Goal: Check status: Check status

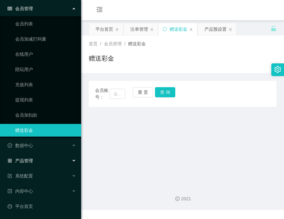
click at [28, 154] on div "产品管理" at bounding box center [40, 160] width 81 height 13
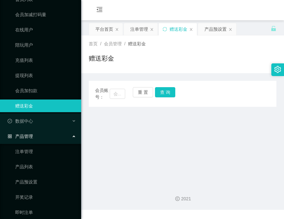
scroll to position [88, 0]
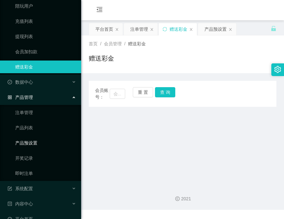
click at [40, 141] on link "产品预设置" at bounding box center [45, 143] width 61 height 13
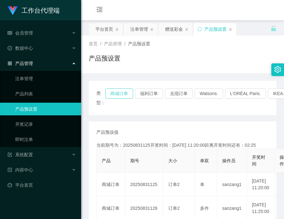
click at [123, 92] on button "商城订单" at bounding box center [119, 93] width 28 height 10
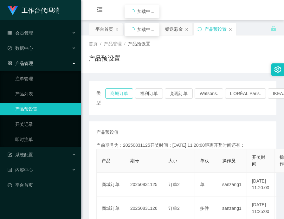
click at [123, 92] on button "商城订单" at bounding box center [119, 93] width 28 height 10
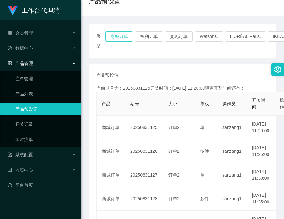
scroll to position [63, 0]
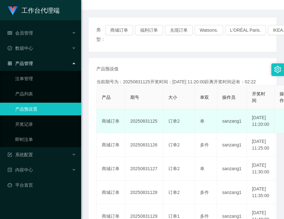
click at [134, 127] on td "20250831125" at bounding box center [144, 121] width 38 height 24
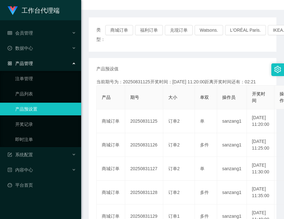
copy td "20250831125"
